Goal: Information Seeking & Learning: Learn about a topic

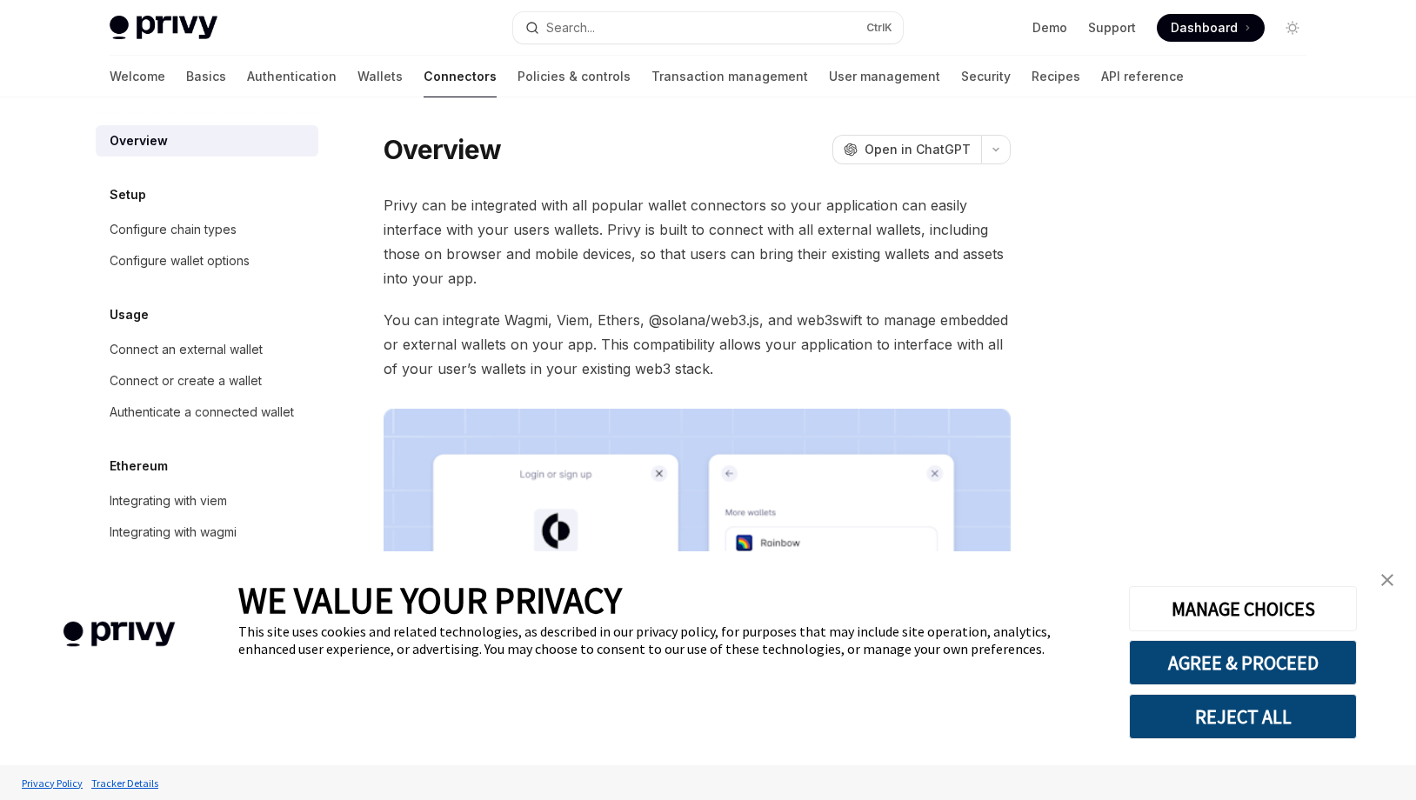
click at [1389, 576] on img "close banner" at bounding box center [1387, 580] width 12 height 12
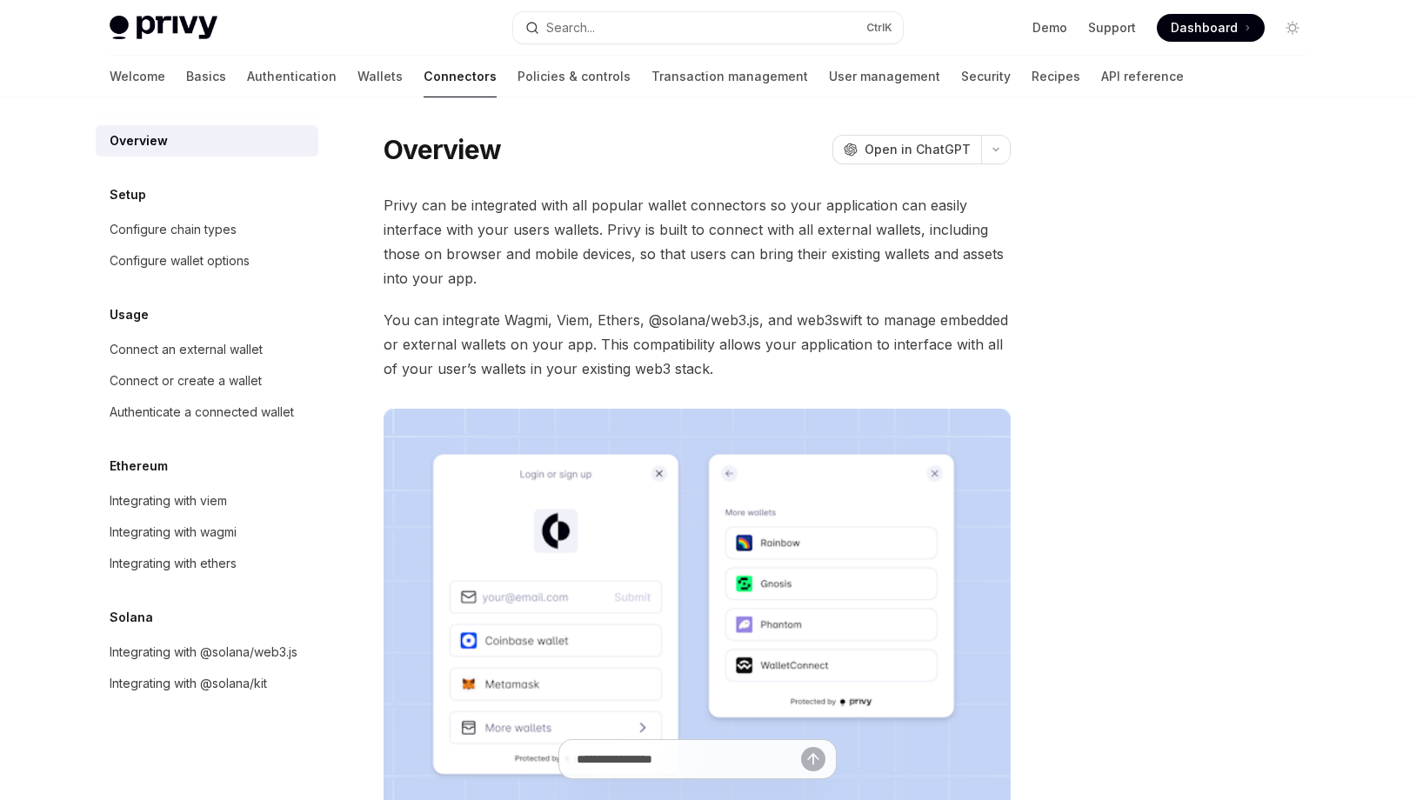
click at [711, 242] on span "Privy can be integrated with all popular wallet connectors so your application …" at bounding box center [697, 241] width 627 height 97
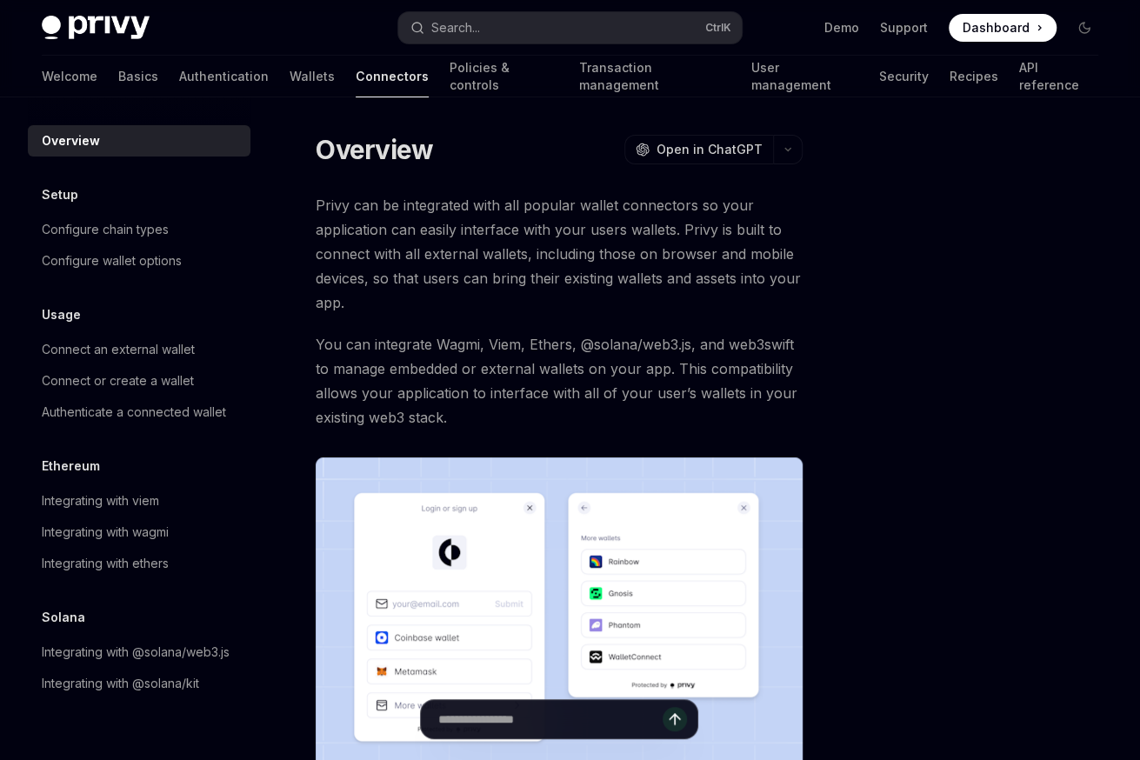
click at [367, 353] on span "You can integrate Wagmi, Viem, Ethers, @solana/web3.js, and web3swift to manage…" at bounding box center [559, 380] width 487 height 97
type textarea "*"
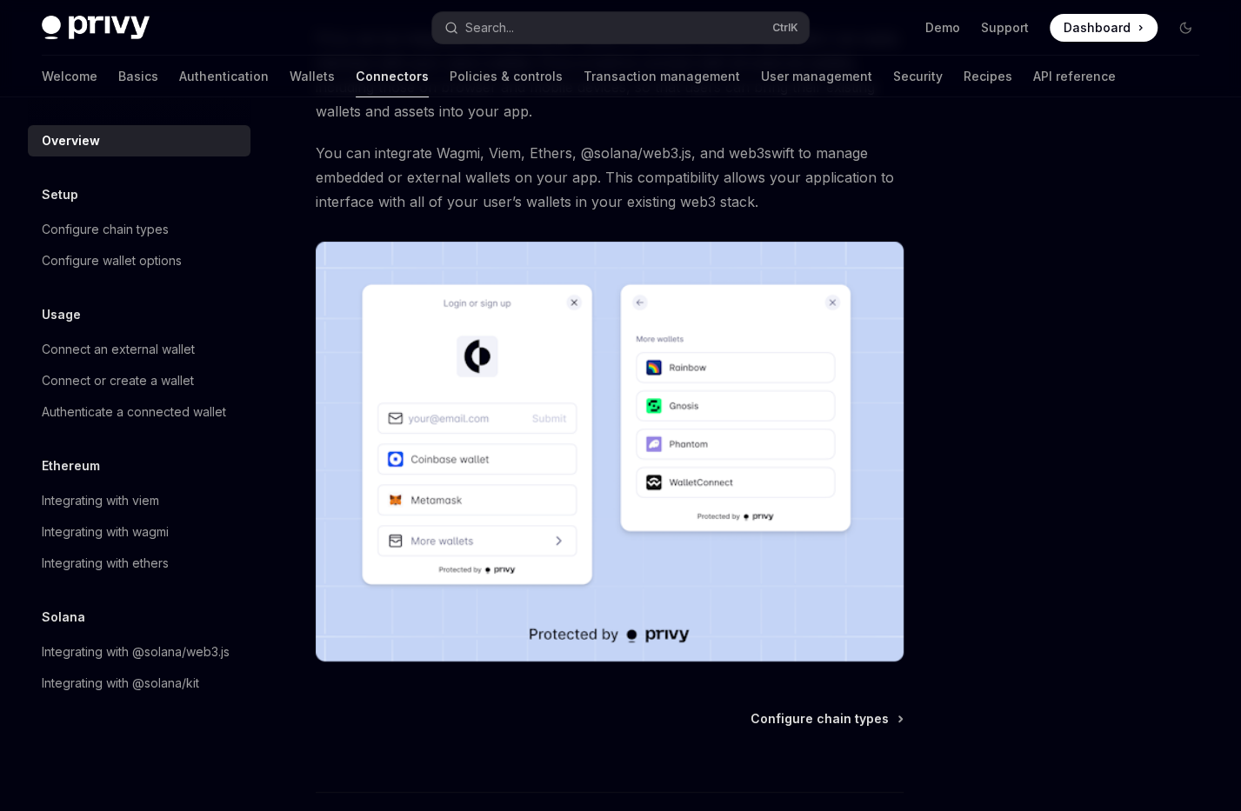
scroll to position [166, 0]
click at [745, 125] on div "Privy can be integrated with all popular wallet connectors so your application …" at bounding box center [610, 345] width 588 height 636
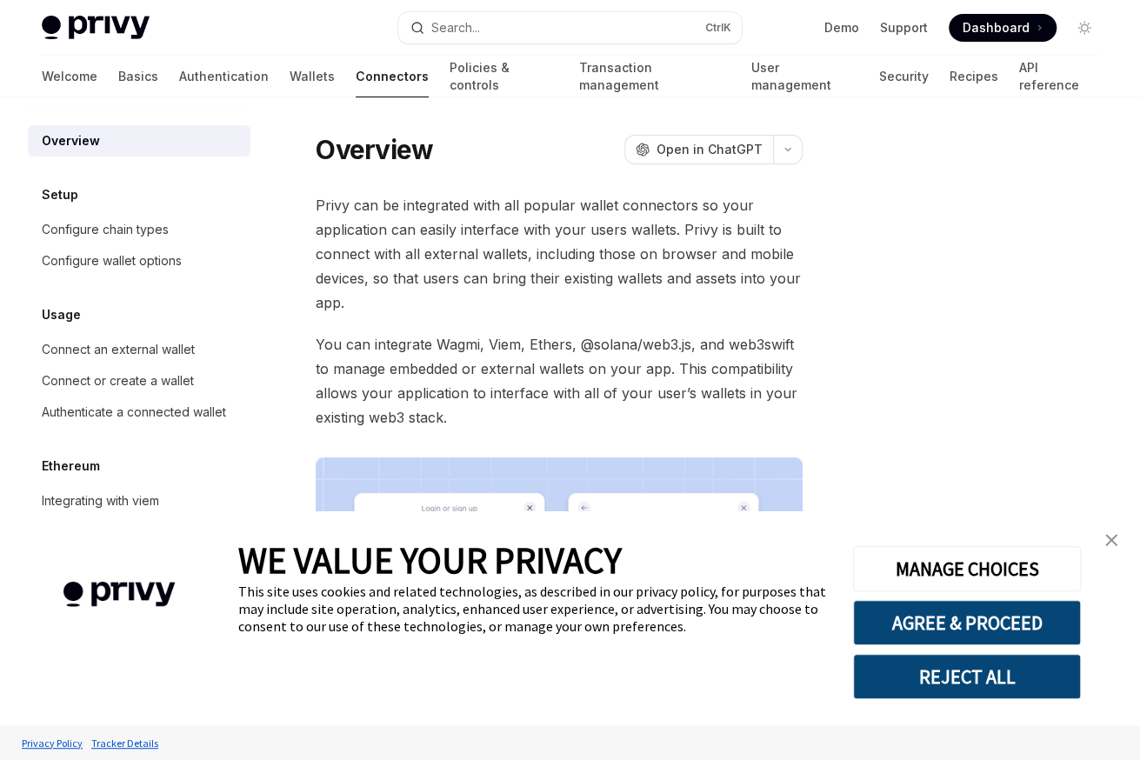
click at [1116, 551] on link "close banner" at bounding box center [1111, 540] width 35 height 35
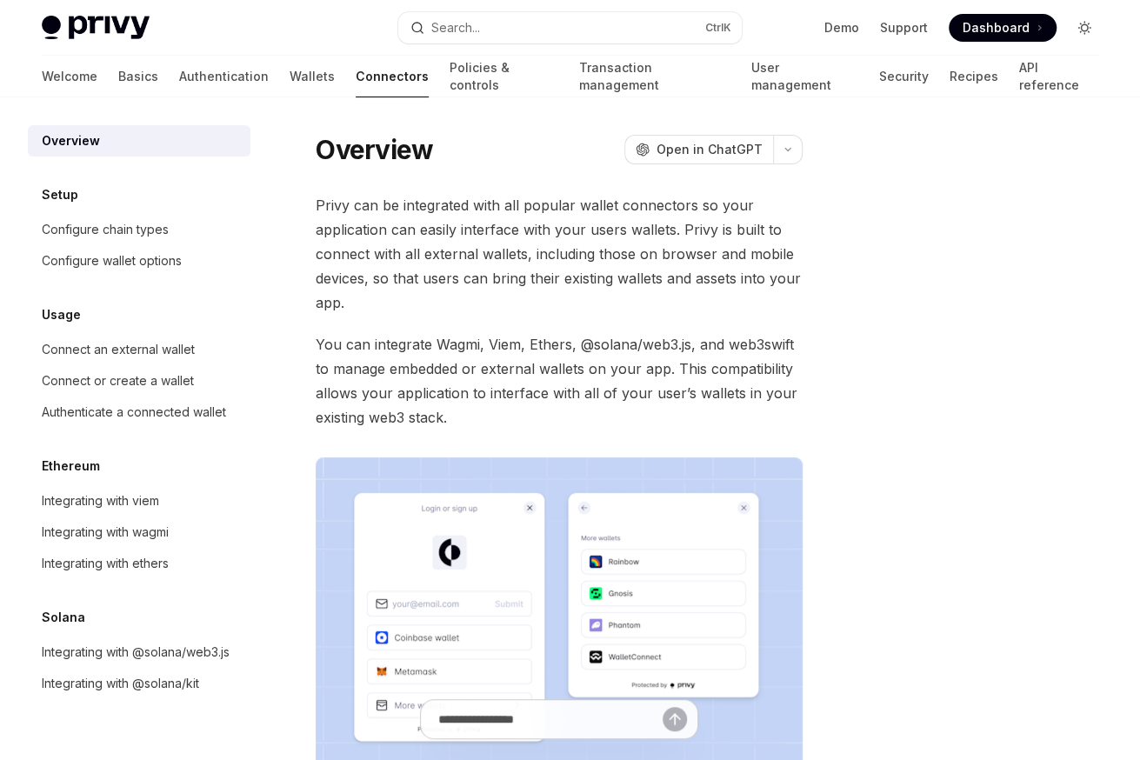
click at [1078, 28] on icon "Toggle dark mode" at bounding box center [1085, 28] width 14 height 14
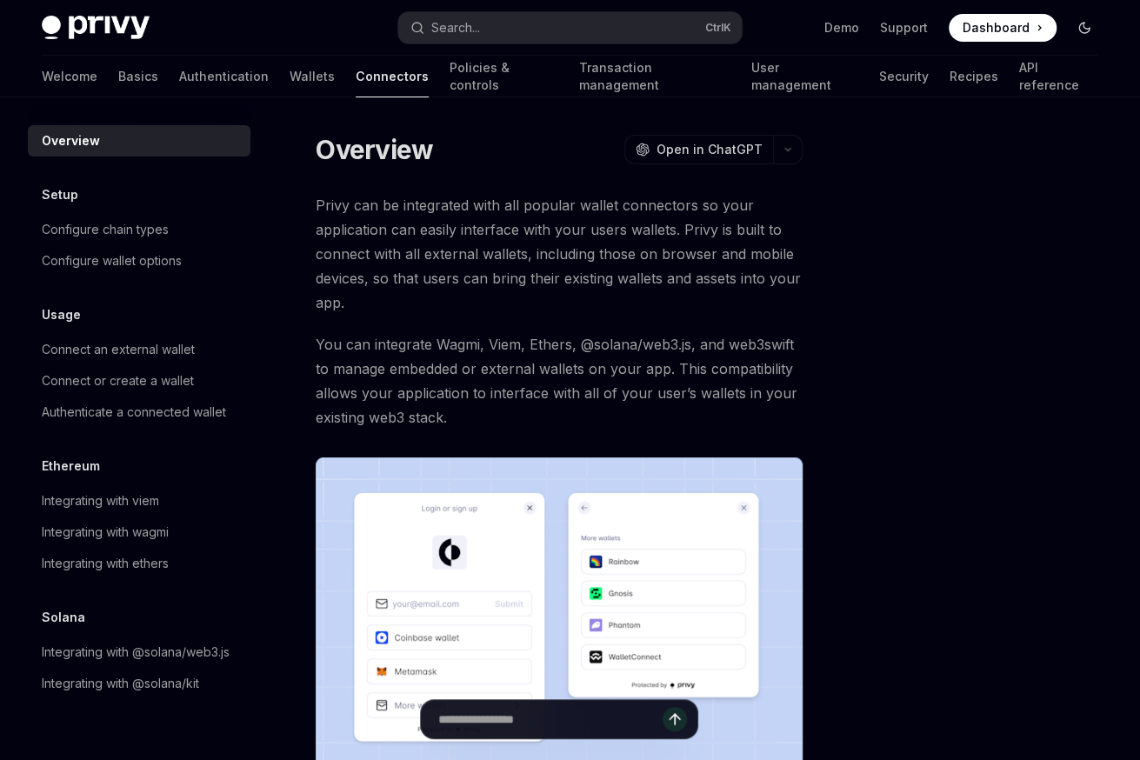
click at [1078, 28] on icon "Toggle dark mode" at bounding box center [1085, 28] width 14 height 14
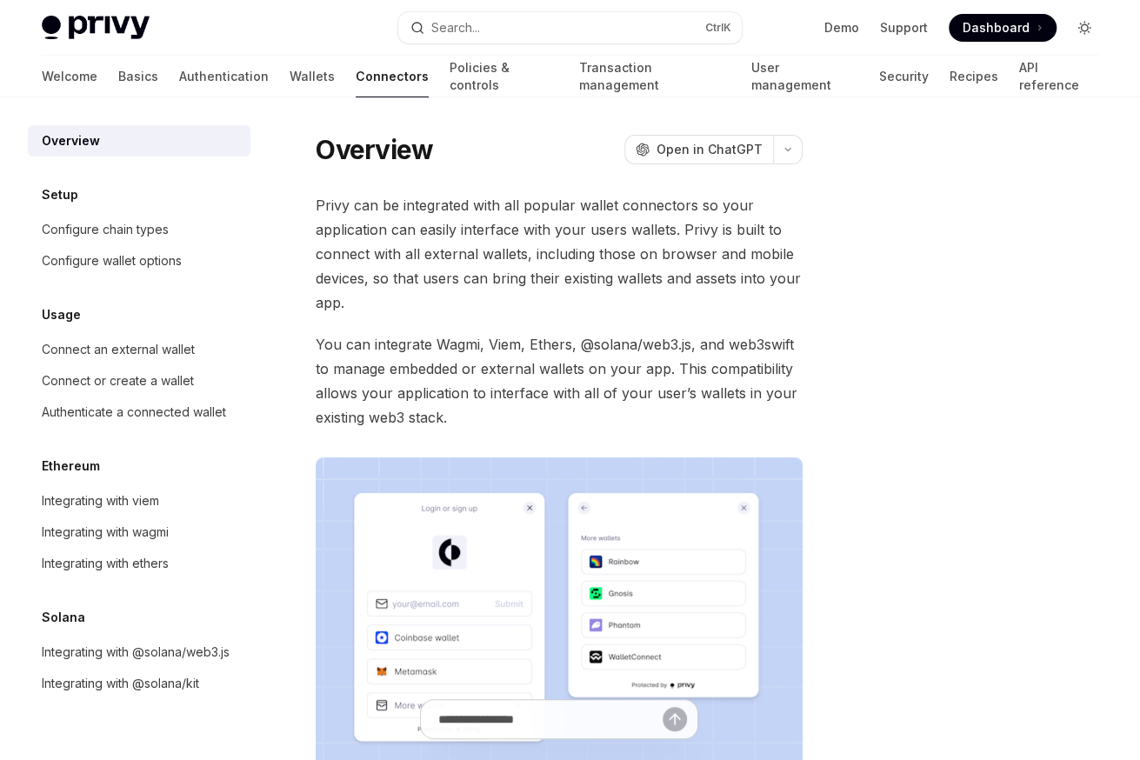
click at [1078, 28] on icon "Toggle dark mode" at bounding box center [1085, 28] width 14 height 14
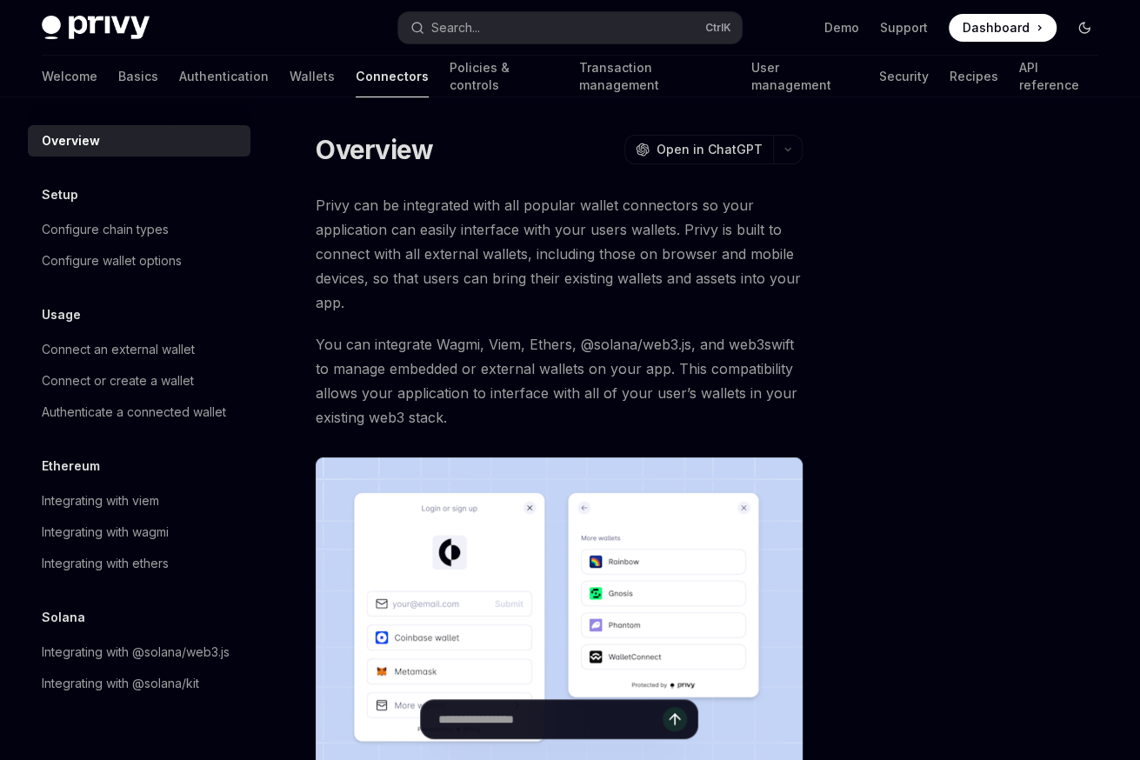
click at [1078, 28] on icon "Toggle dark mode" at bounding box center [1085, 28] width 14 height 14
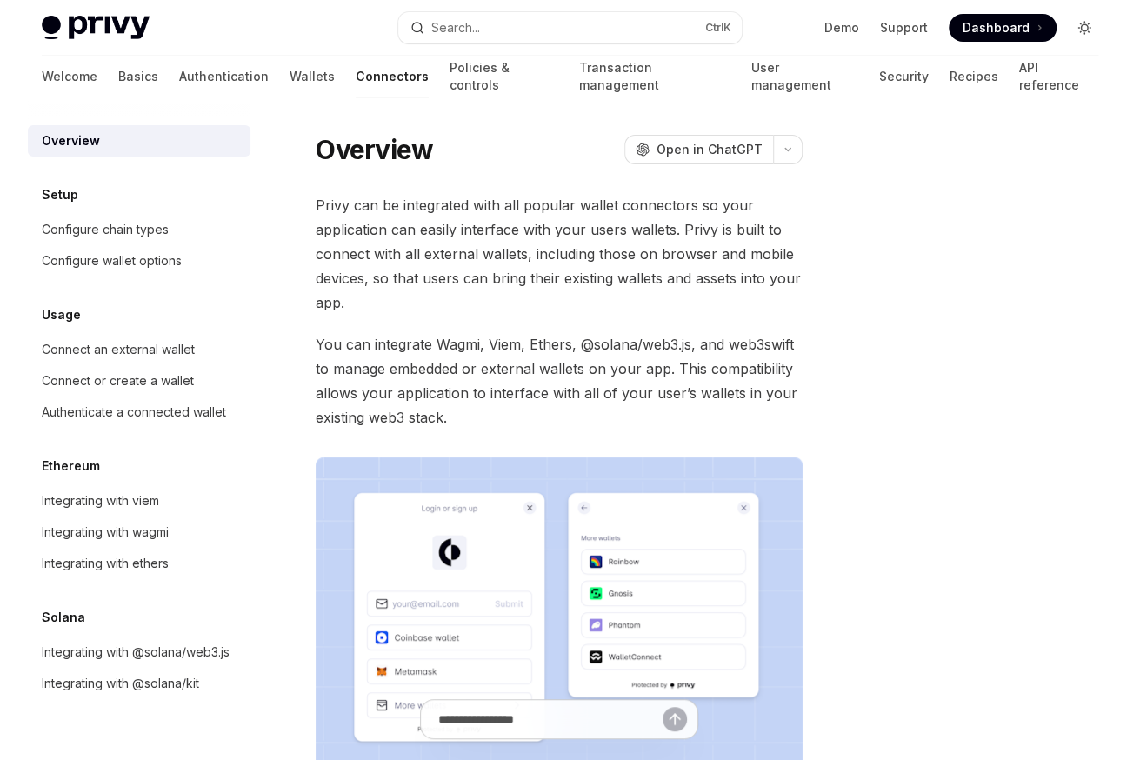
click at [1078, 28] on icon "Toggle dark mode" at bounding box center [1085, 28] width 14 height 14
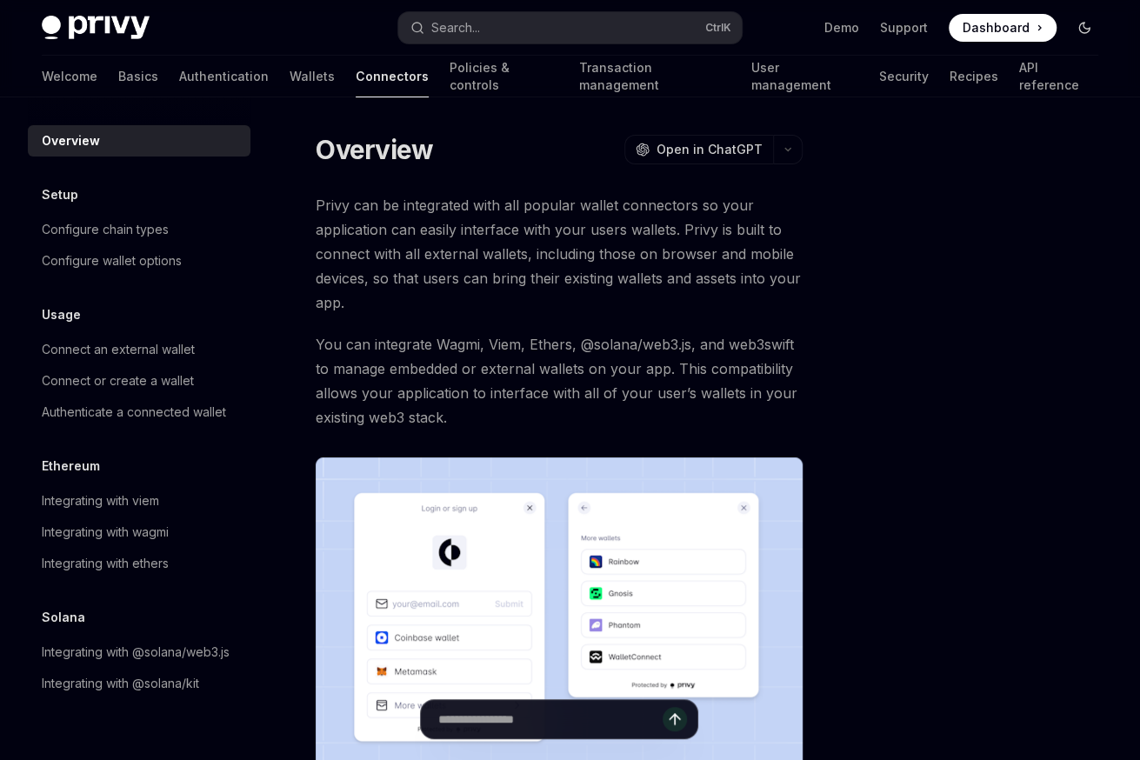
click at [1078, 28] on icon "Toggle dark mode" at bounding box center [1085, 28] width 14 height 14
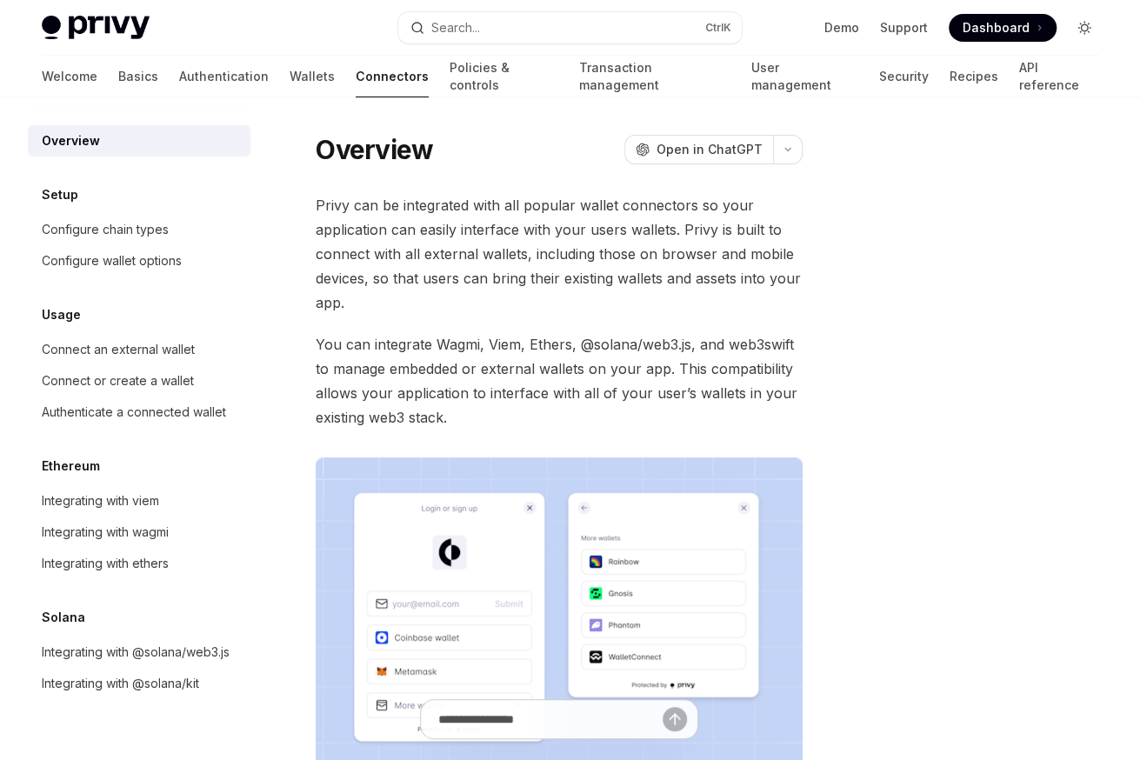
click at [1078, 28] on icon "Toggle dark mode" at bounding box center [1085, 28] width 14 height 14
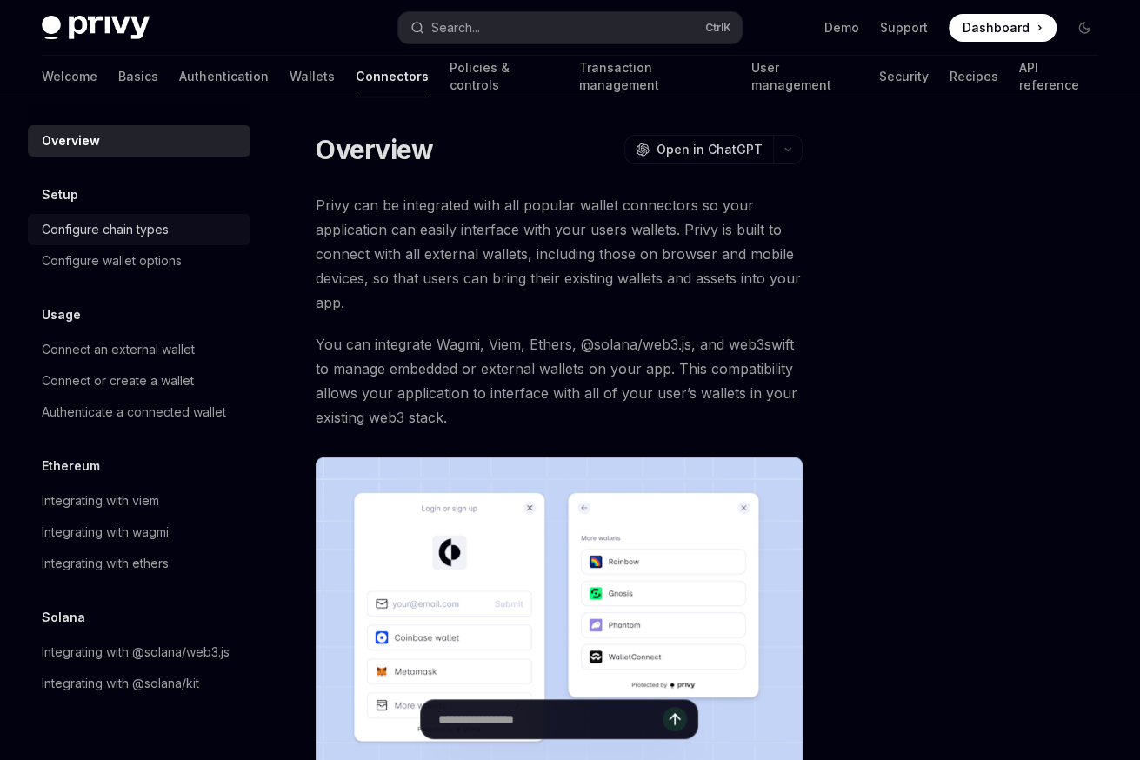
click at [111, 229] on div "Configure chain types" at bounding box center [105, 229] width 127 height 21
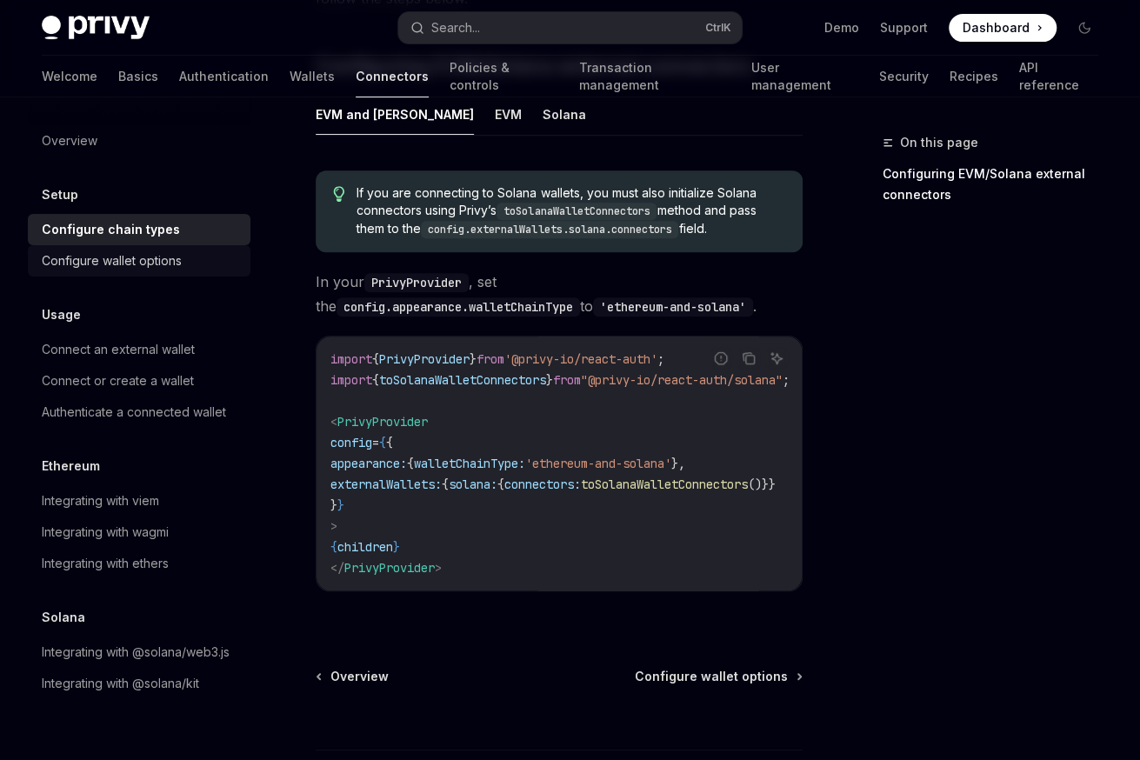
click at [126, 271] on link "Configure wallet options" at bounding box center [139, 260] width 223 height 31
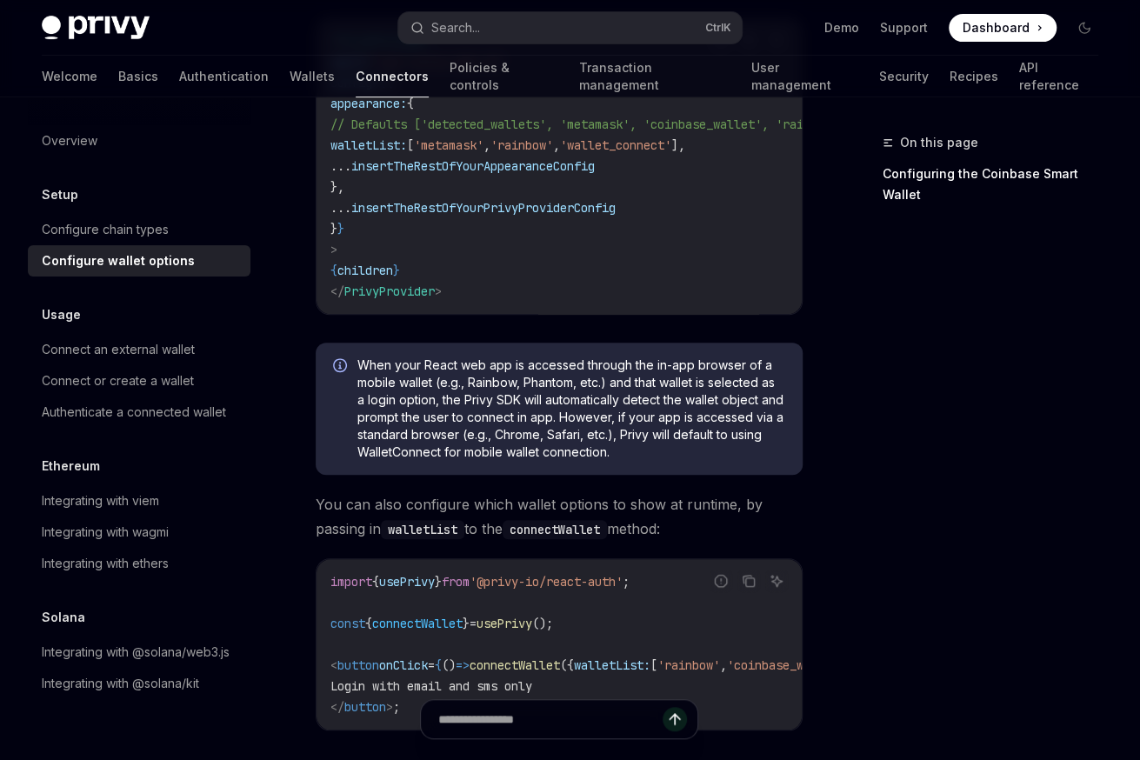
scroll to position [417, 0]
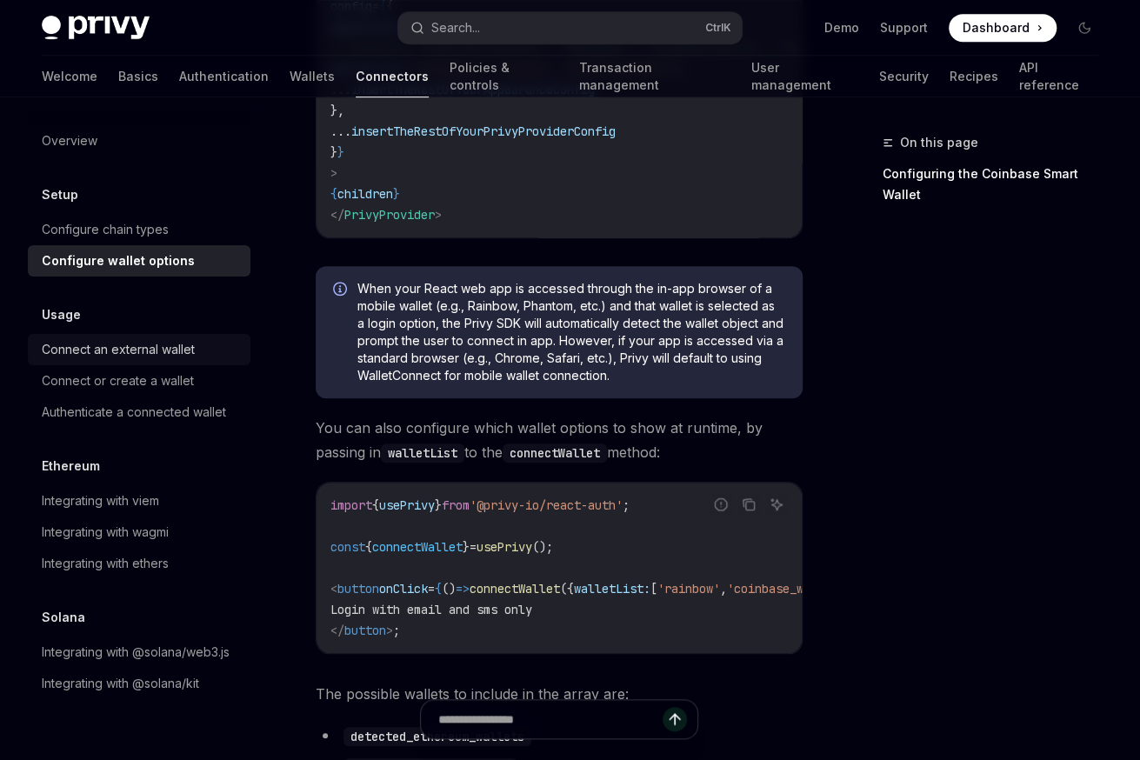
click at [146, 354] on div "Connect an external wallet" at bounding box center [118, 349] width 153 height 21
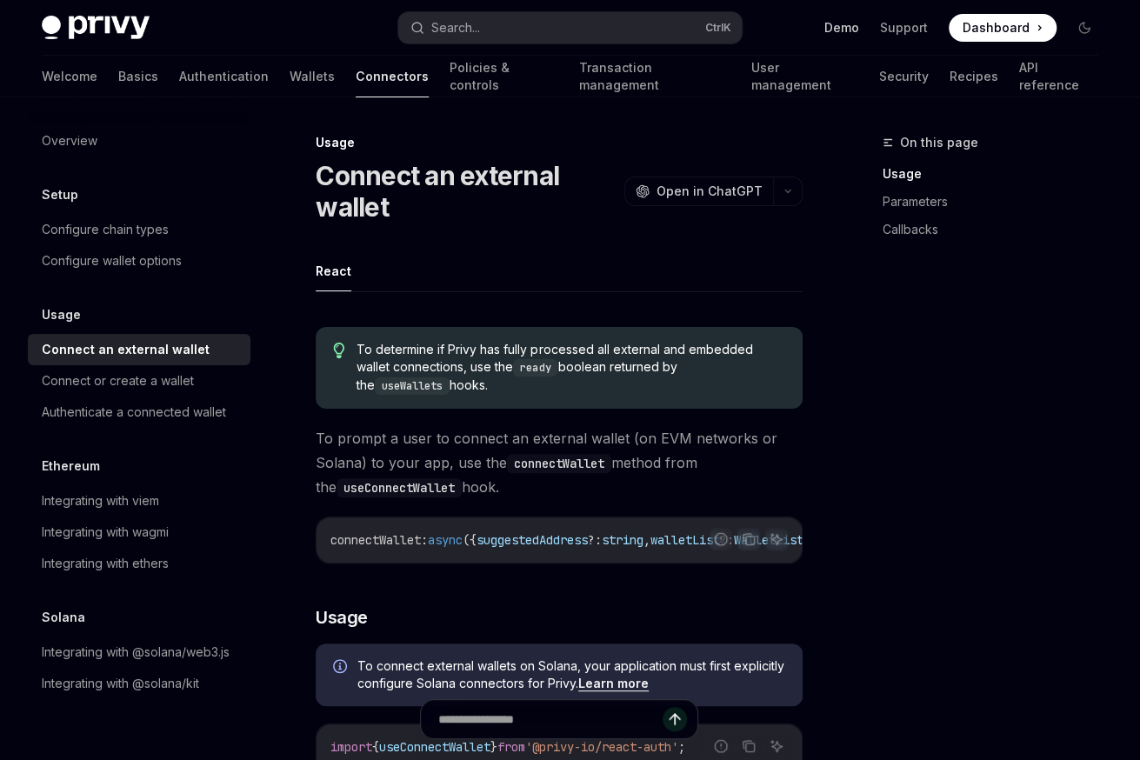
click at [851, 30] on link "Demo" at bounding box center [842, 27] width 35 height 17
click at [118, 75] on link "Basics" at bounding box center [138, 77] width 40 height 42
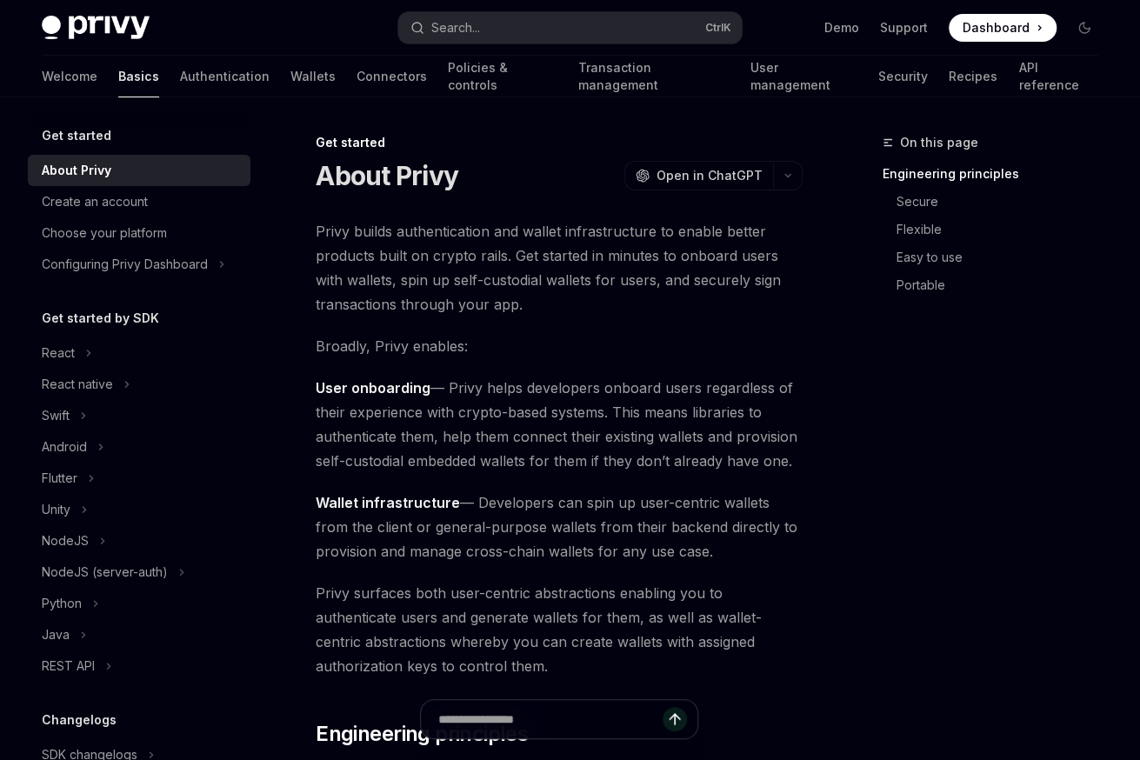
click at [105, 35] on img at bounding box center [96, 28] width 108 height 24
type textarea "*"
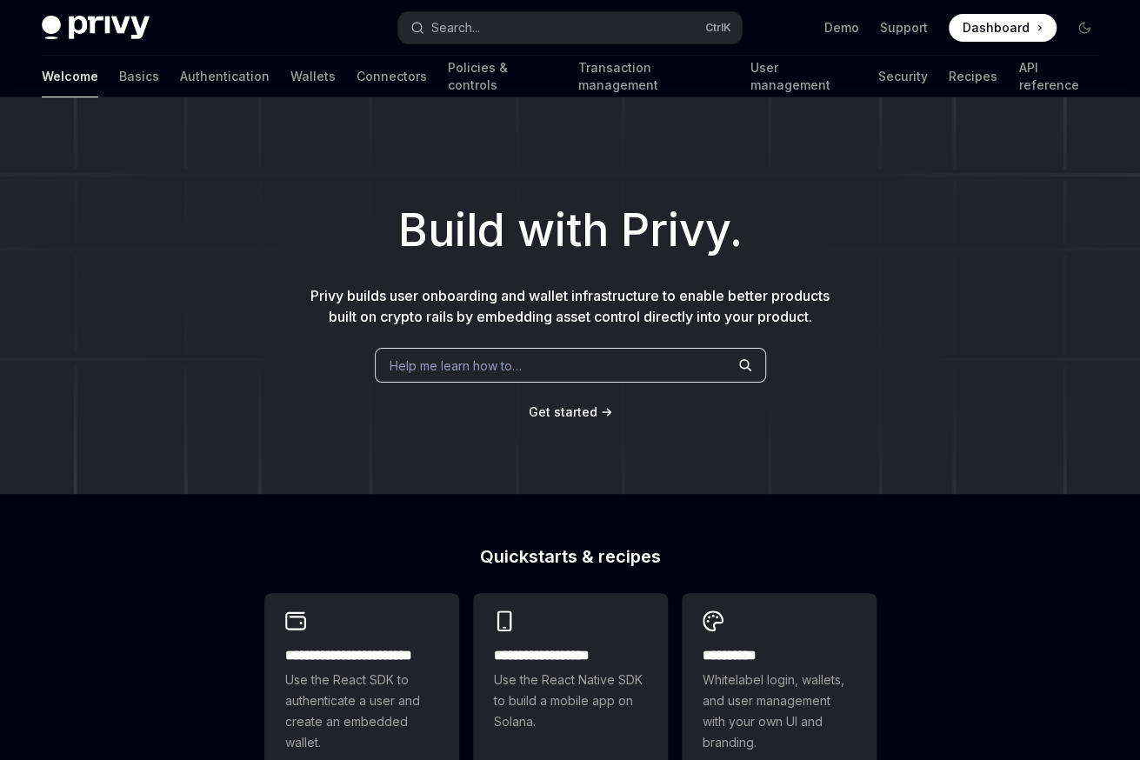
click at [593, 412] on span "Get started" at bounding box center [563, 411] width 69 height 15
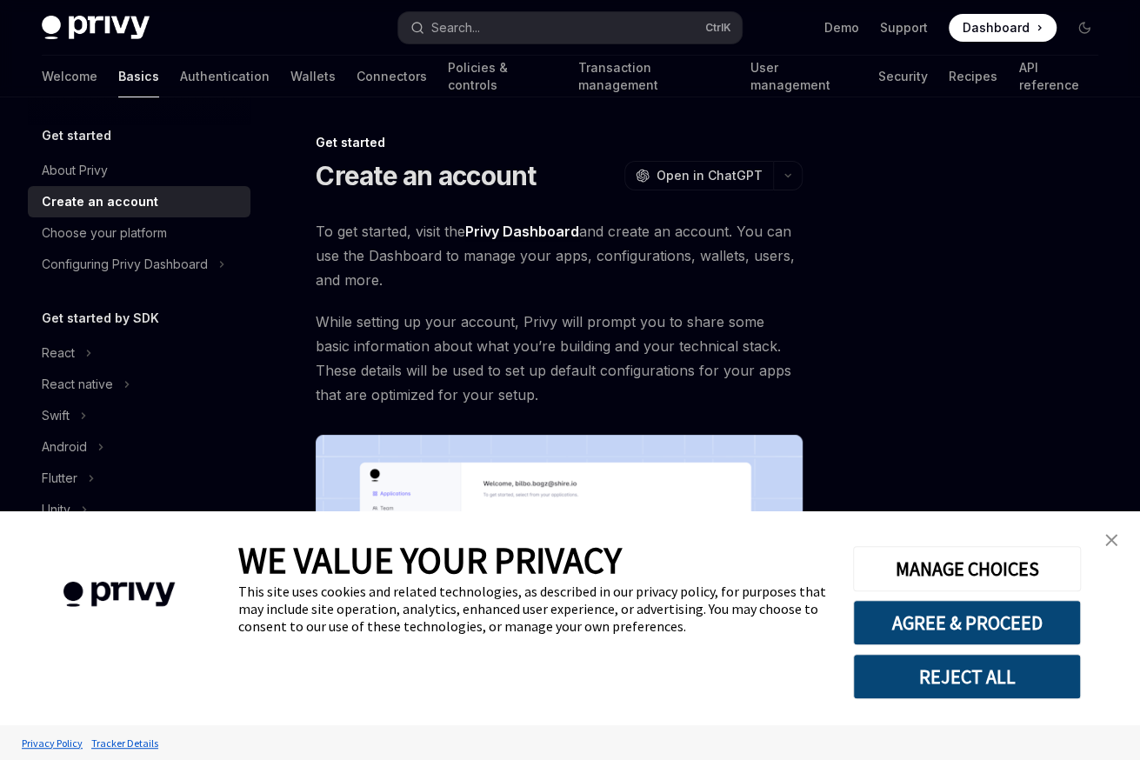
click at [1113, 531] on link "close banner" at bounding box center [1111, 540] width 35 height 35
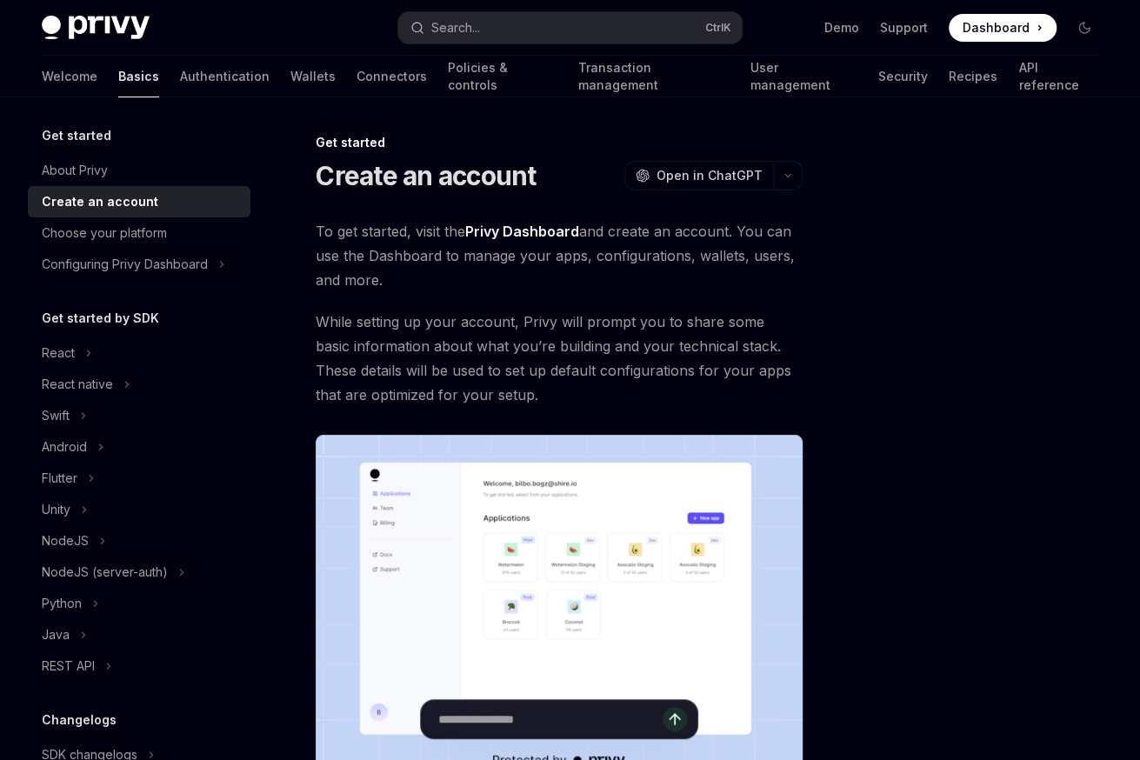
scroll to position [303, 0]
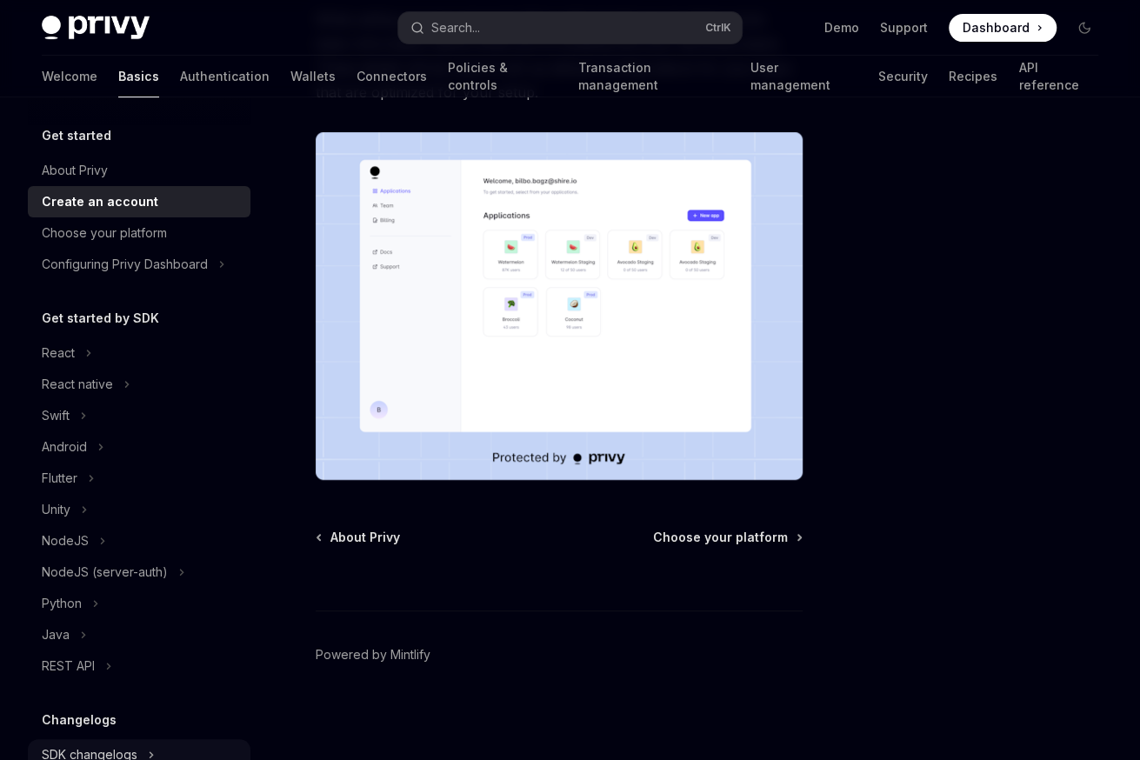
click at [84, 752] on div "SDK changelogs" at bounding box center [90, 755] width 96 height 21
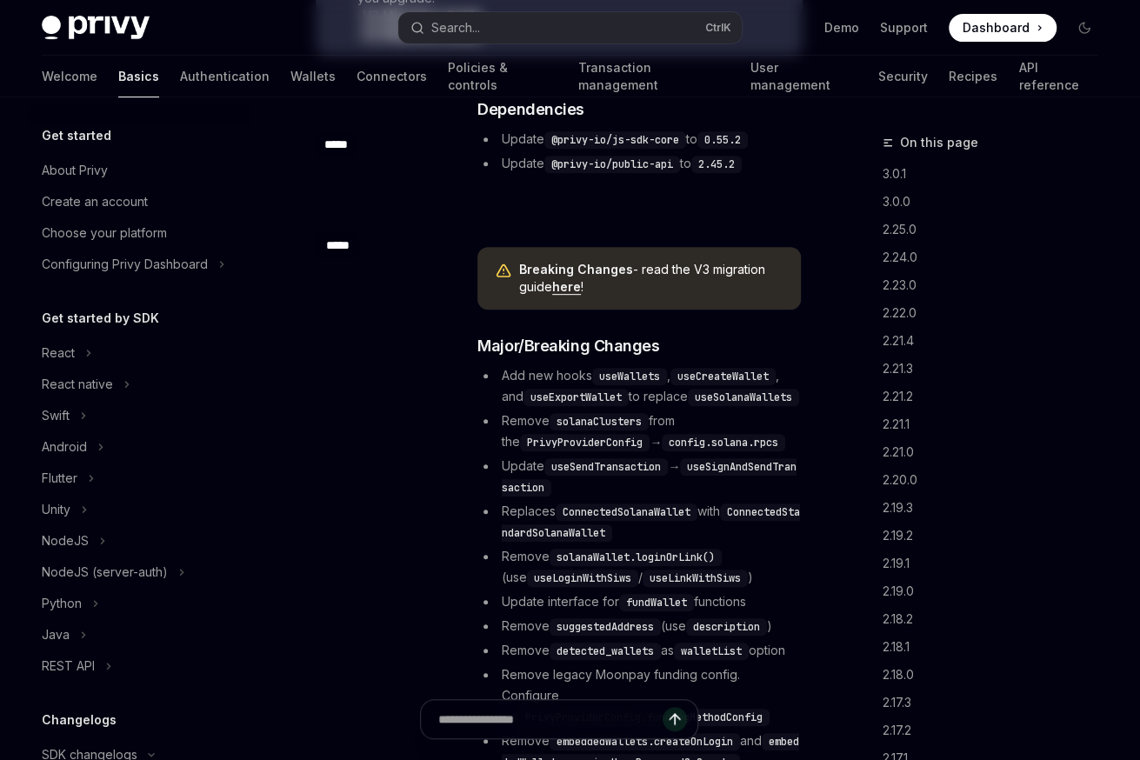
type textarea "*"
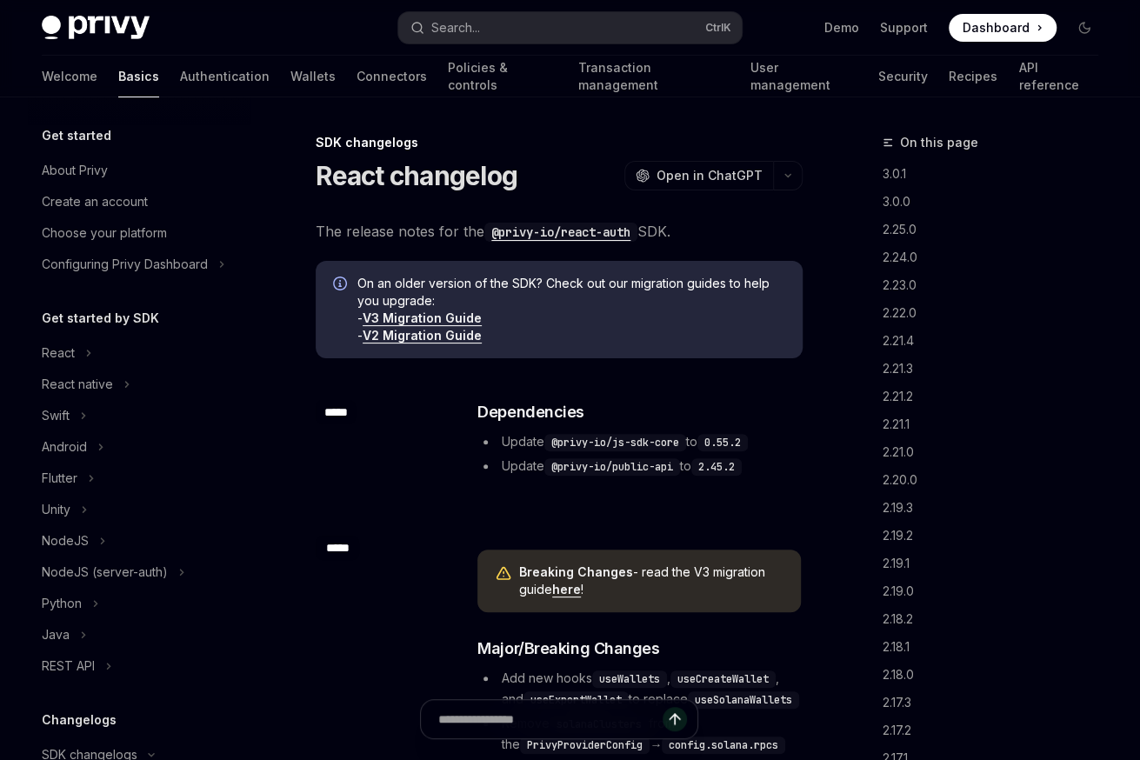
scroll to position [357, 0]
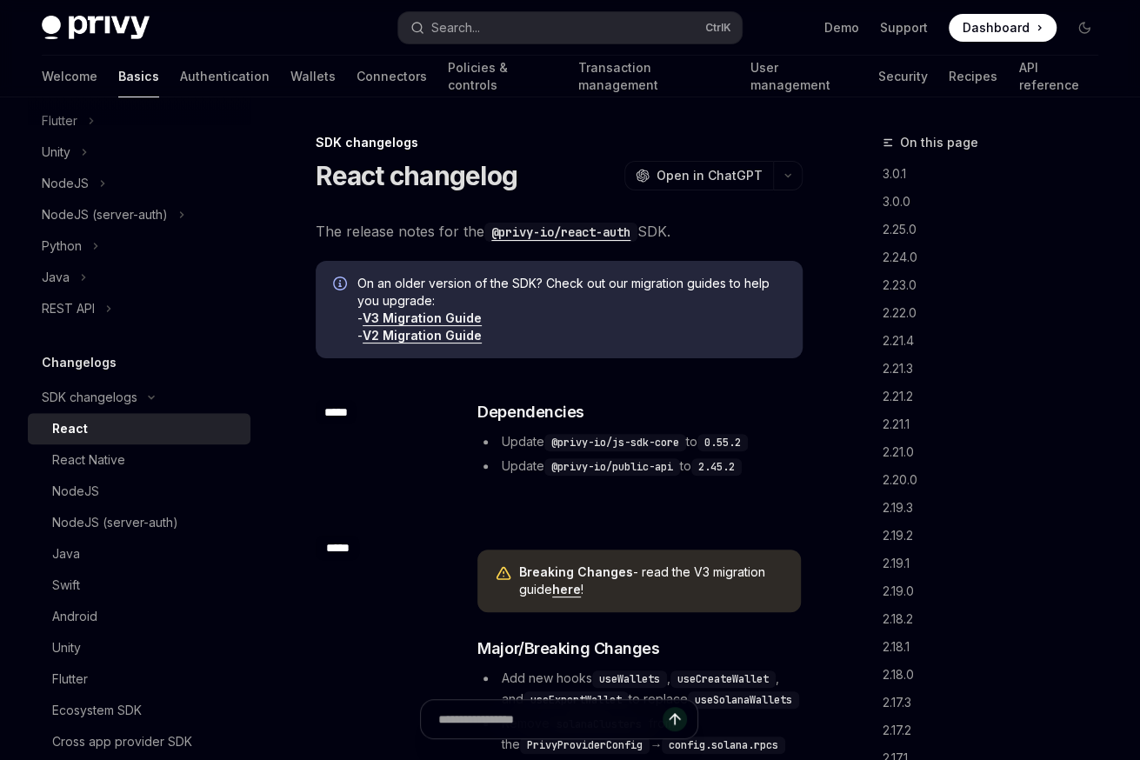
click at [600, 235] on code "@privy-io/react-auth" at bounding box center [560, 232] width 153 height 19
